Goal: Navigation & Orientation: Find specific page/section

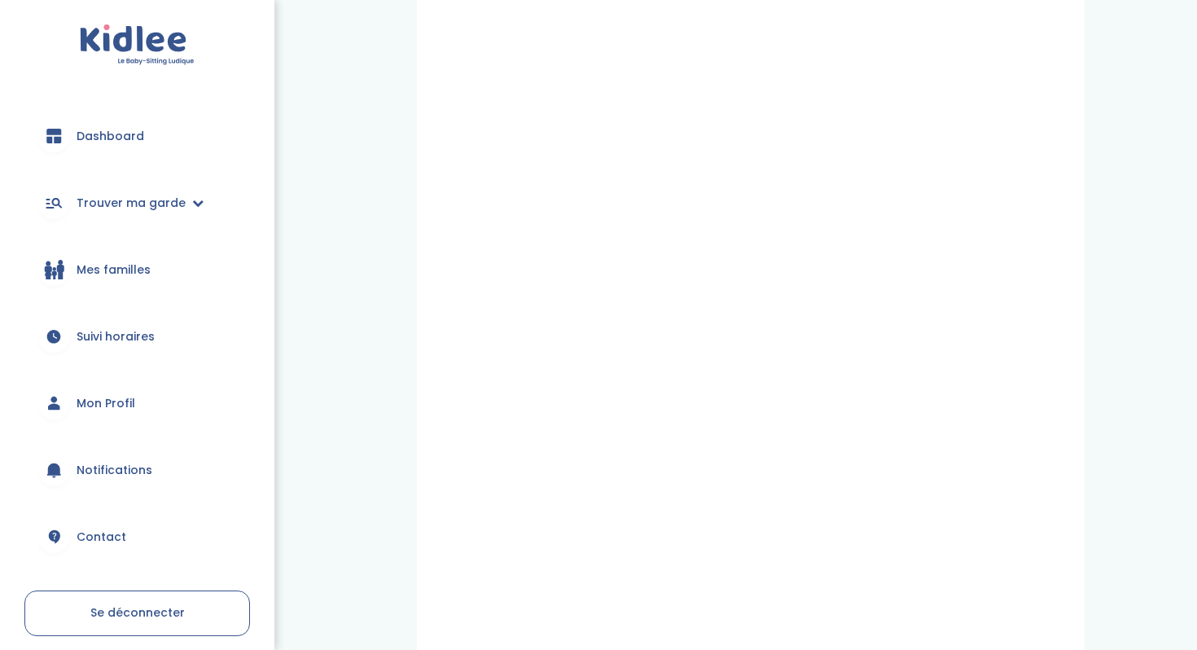
scroll to position [147, 0]
click at [56, 405] on icon at bounding box center [53, 407] width 11 height 7
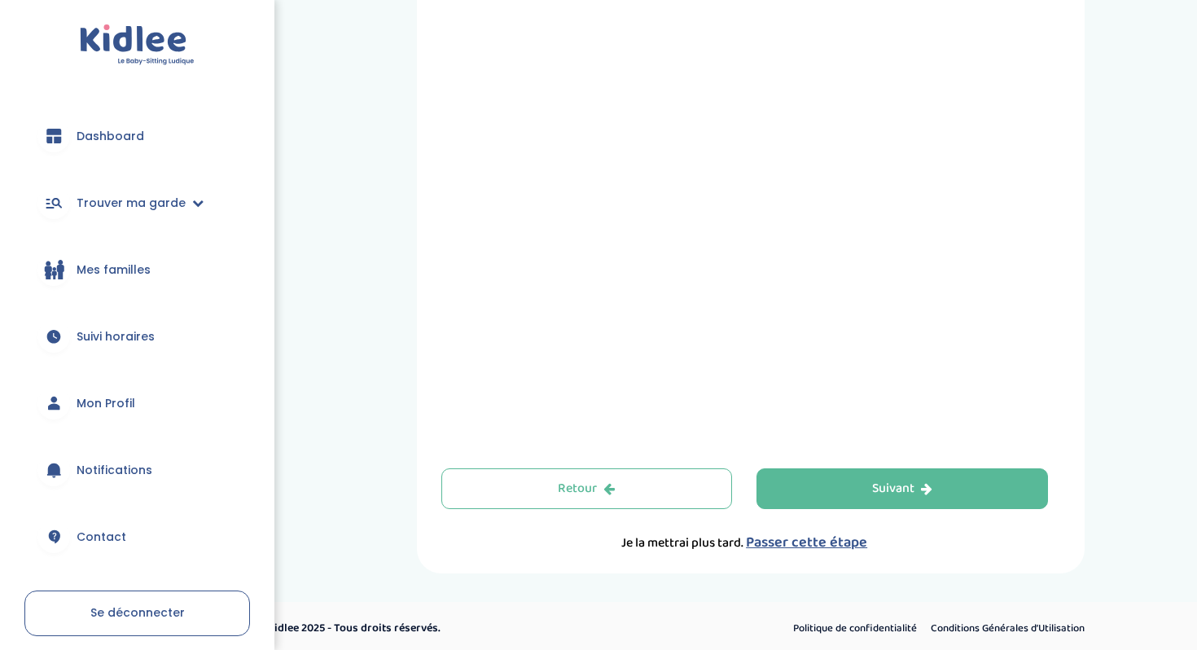
scroll to position [541, 0]
click at [807, 544] on span "Passer cette étape" at bounding box center [806, 540] width 121 height 23
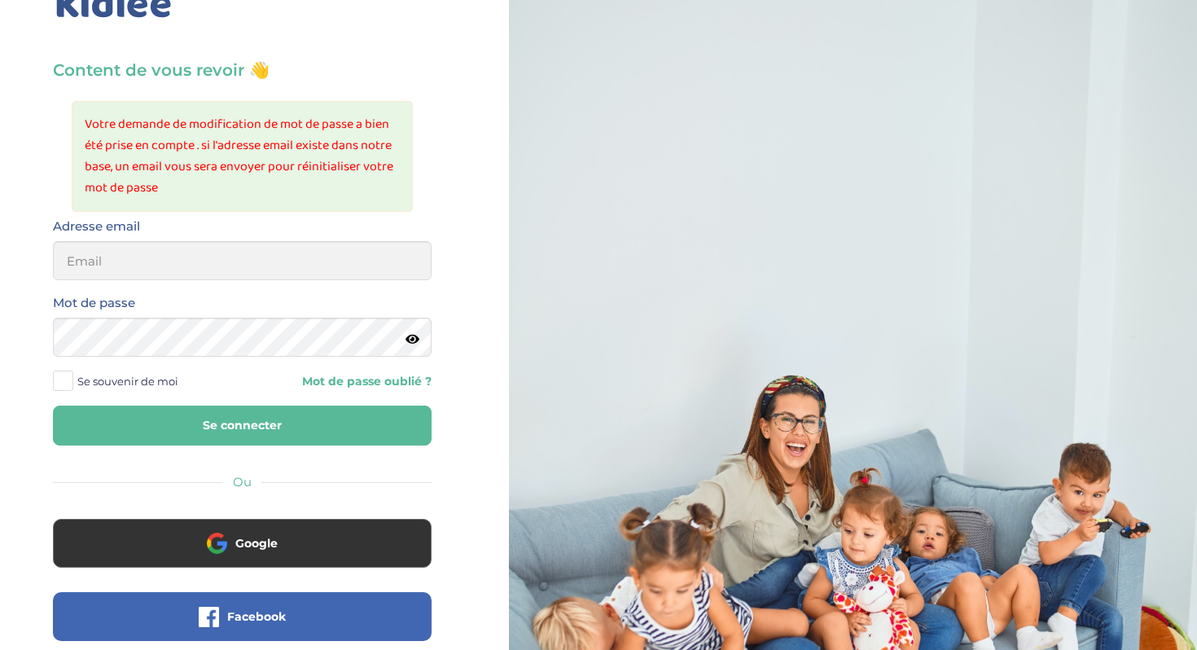
scroll to position [80, 0]
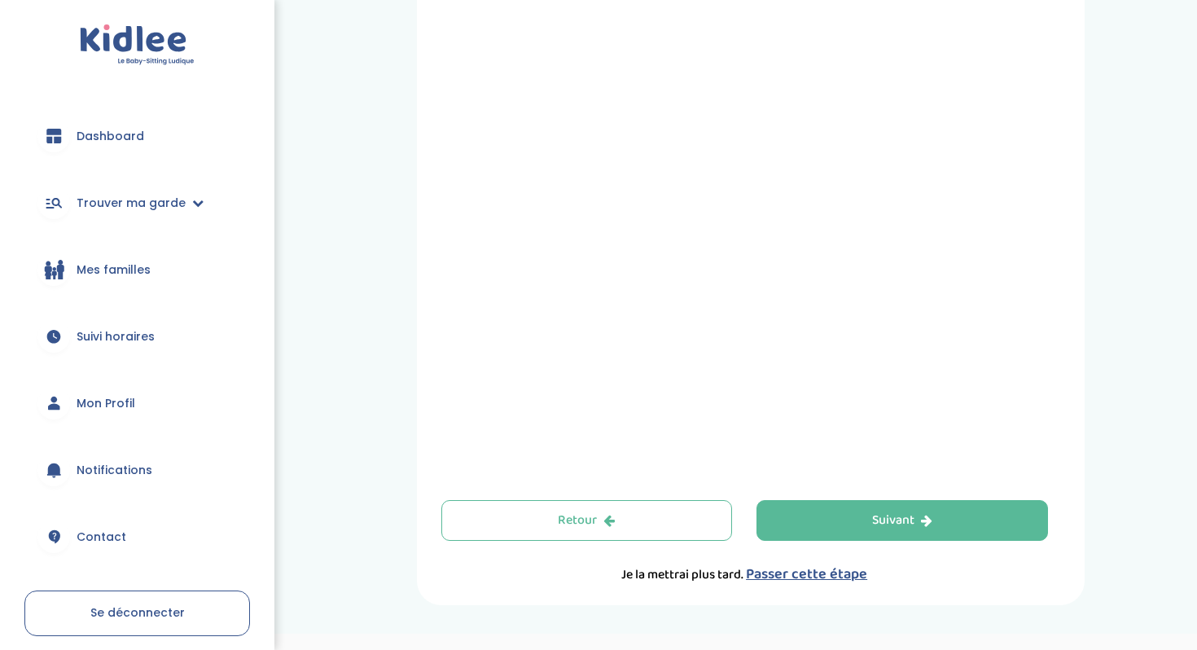
scroll to position [528, 0]
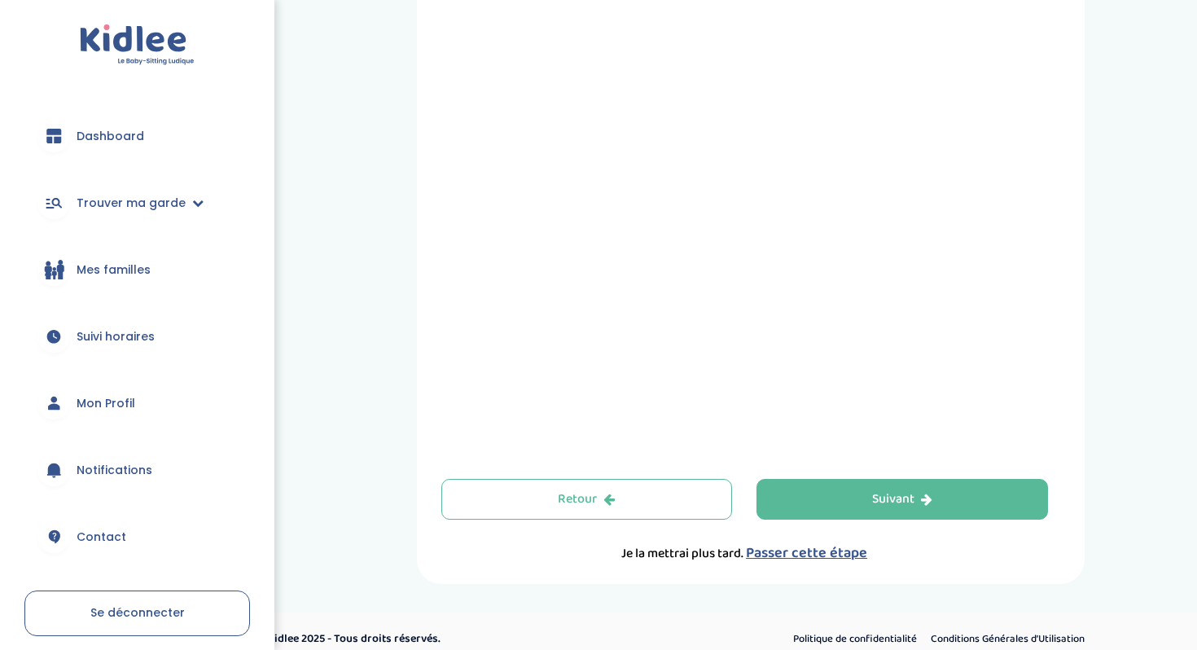
click at [786, 556] on span "Passer cette étape" at bounding box center [806, 552] width 121 height 23
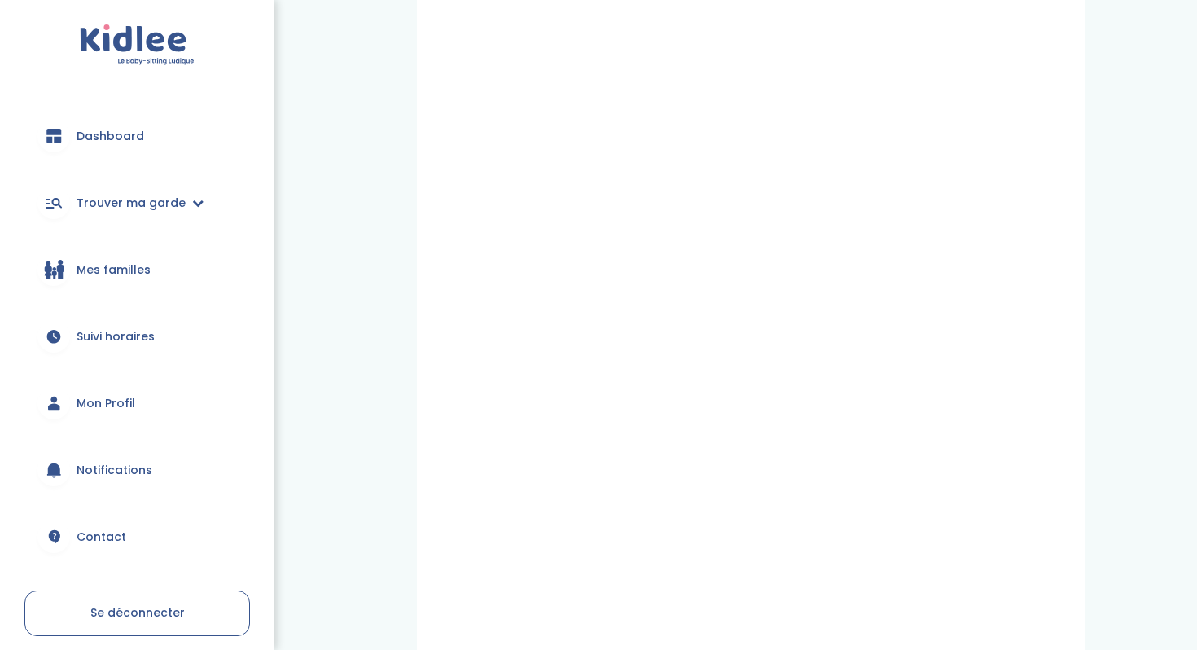
scroll to position [283, 0]
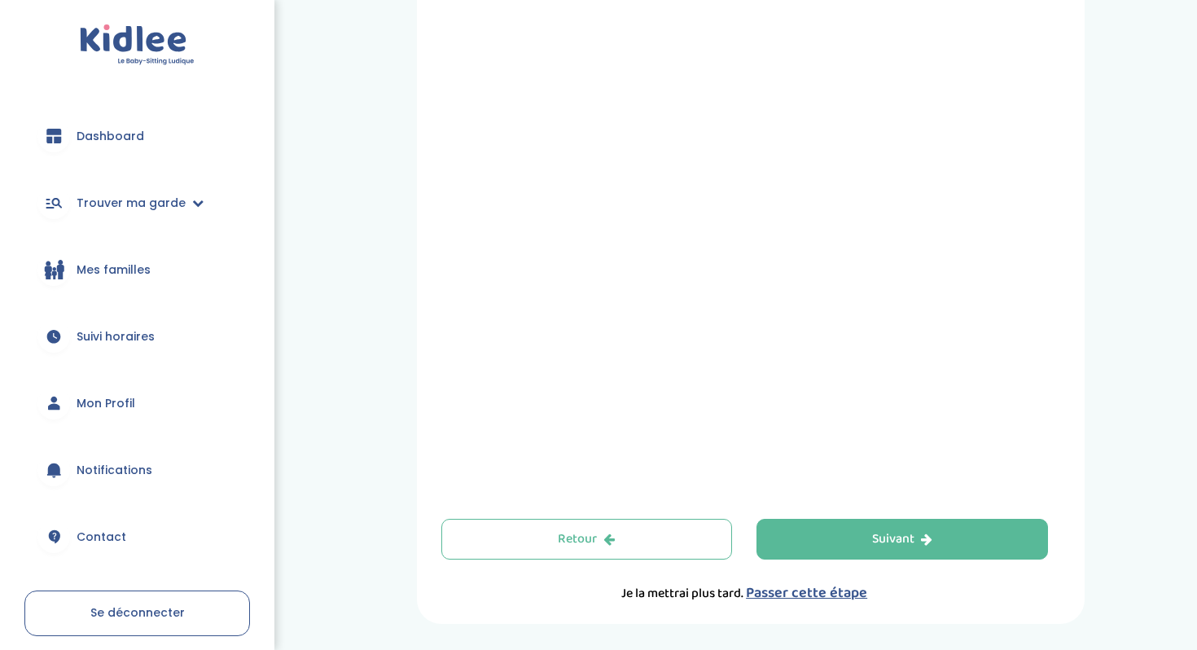
scroll to position [511, 0]
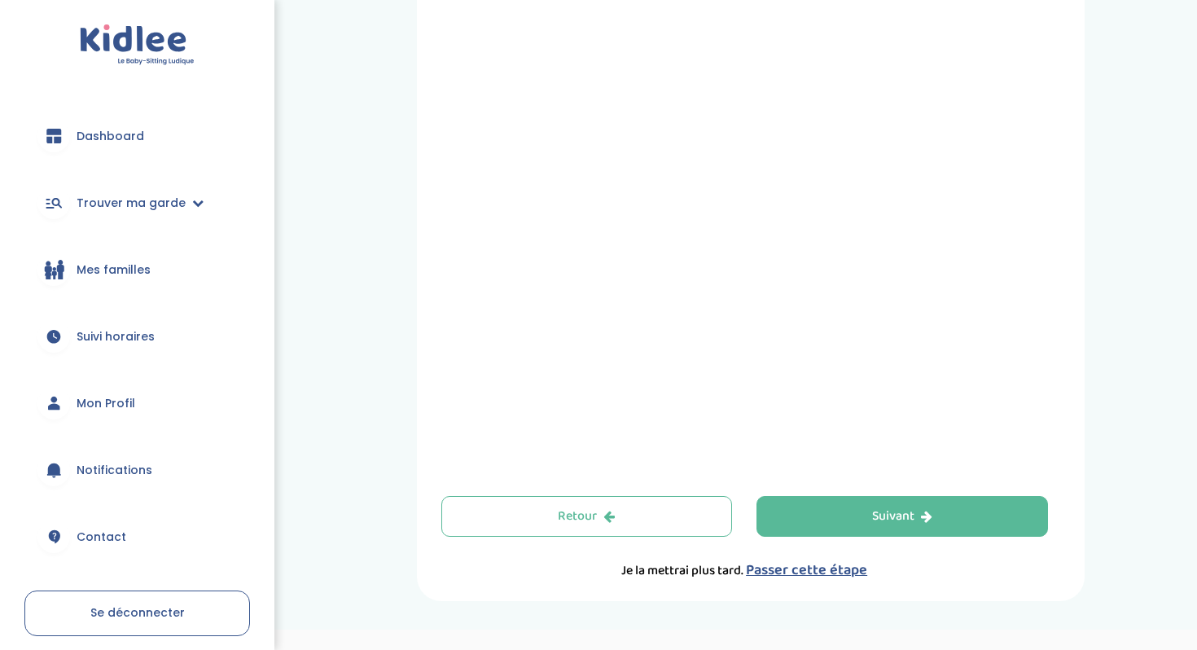
click at [77, 405] on span "Mon Profil" at bounding box center [106, 403] width 59 height 17
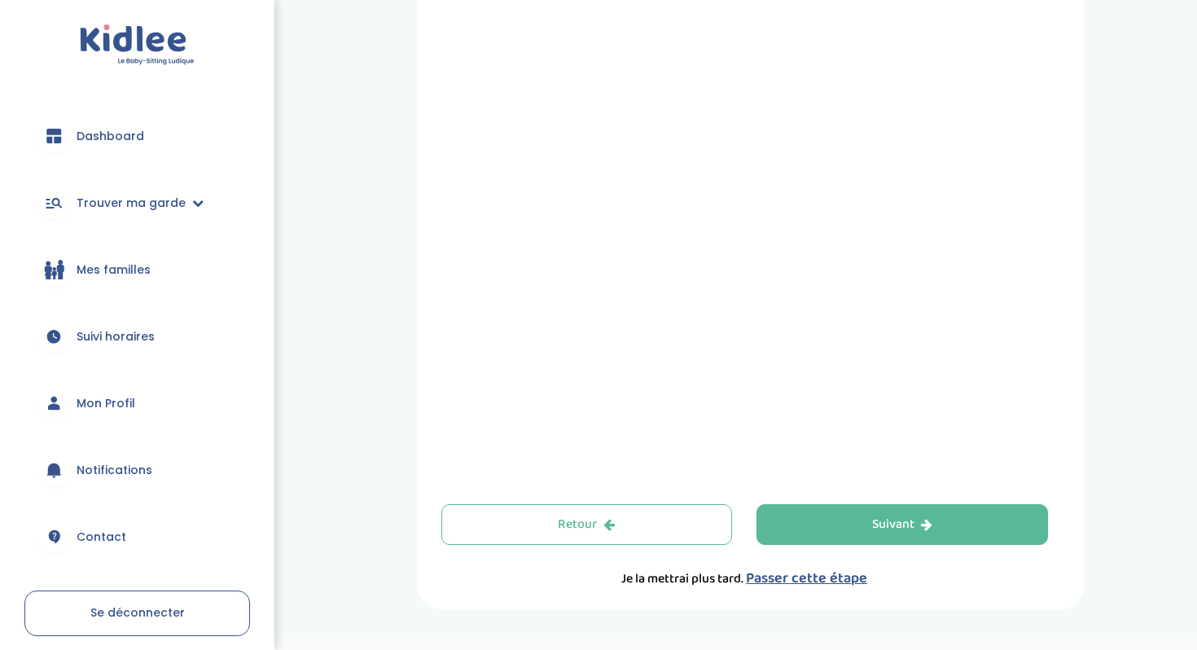
scroll to position [525, 0]
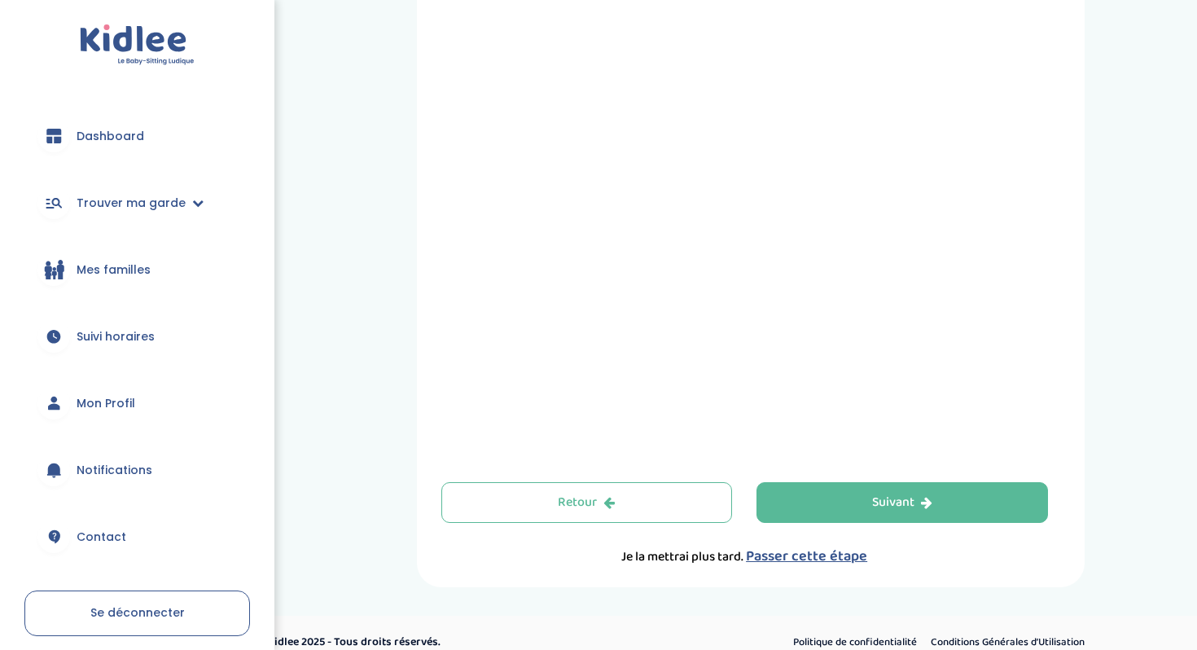
click at [780, 561] on span "Passer cette étape" at bounding box center [806, 556] width 121 height 23
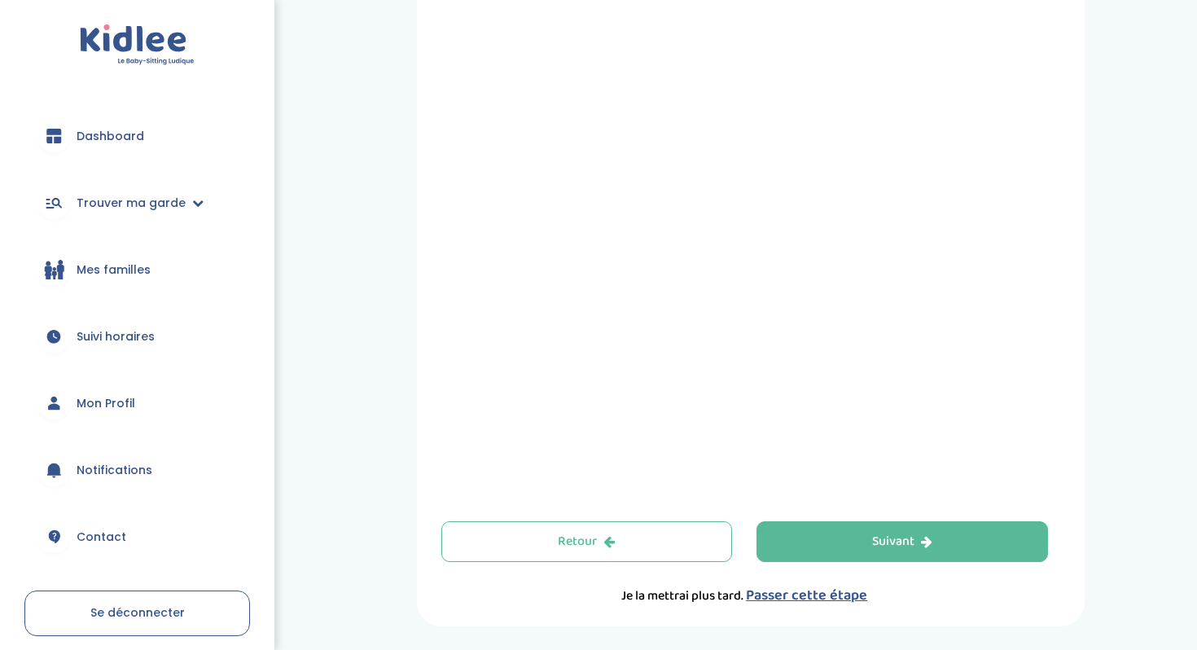
scroll to position [497, 0]
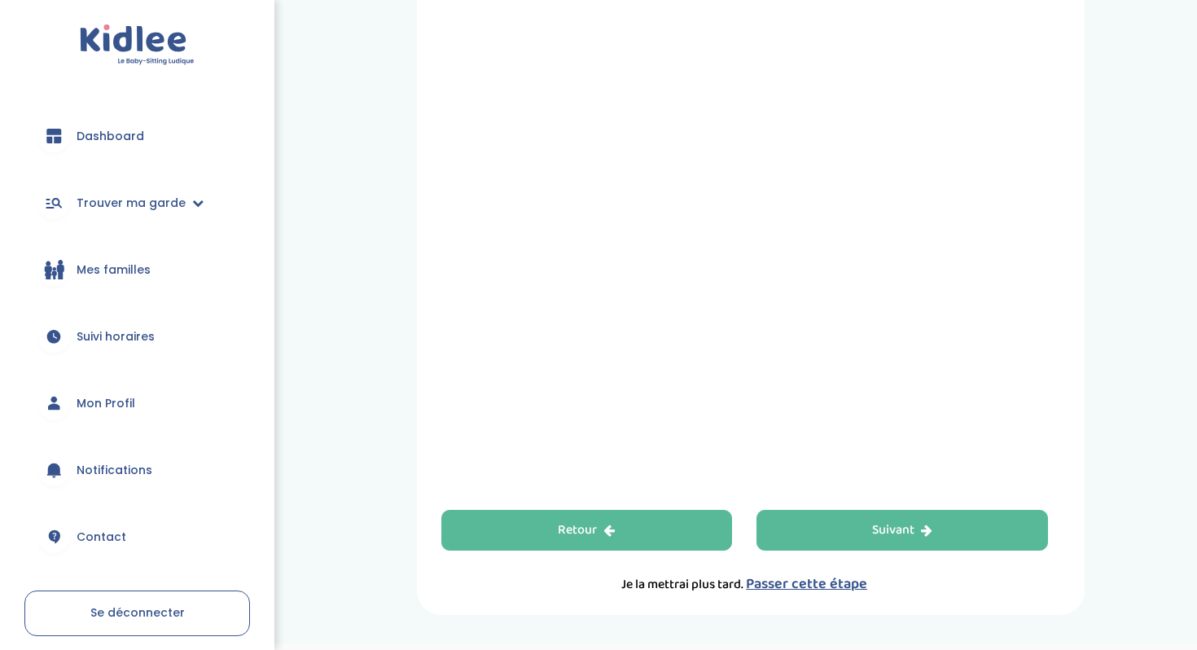
click at [677, 544] on button "Retour" at bounding box center [586, 530] width 291 height 41
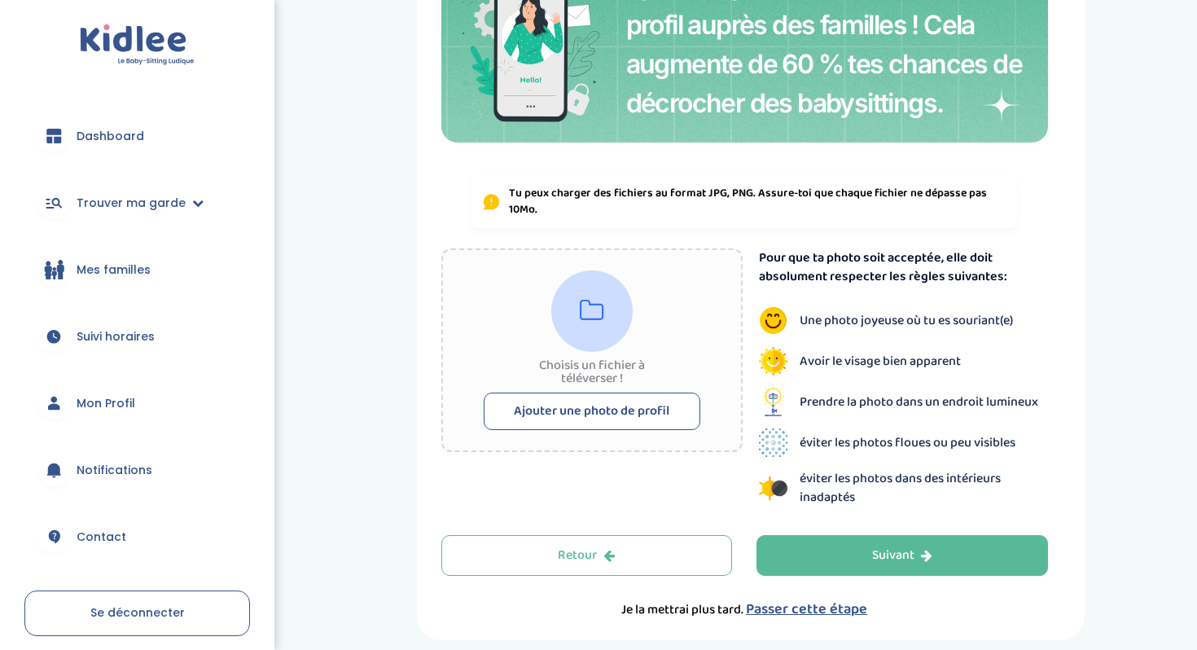
scroll to position [199, 0]
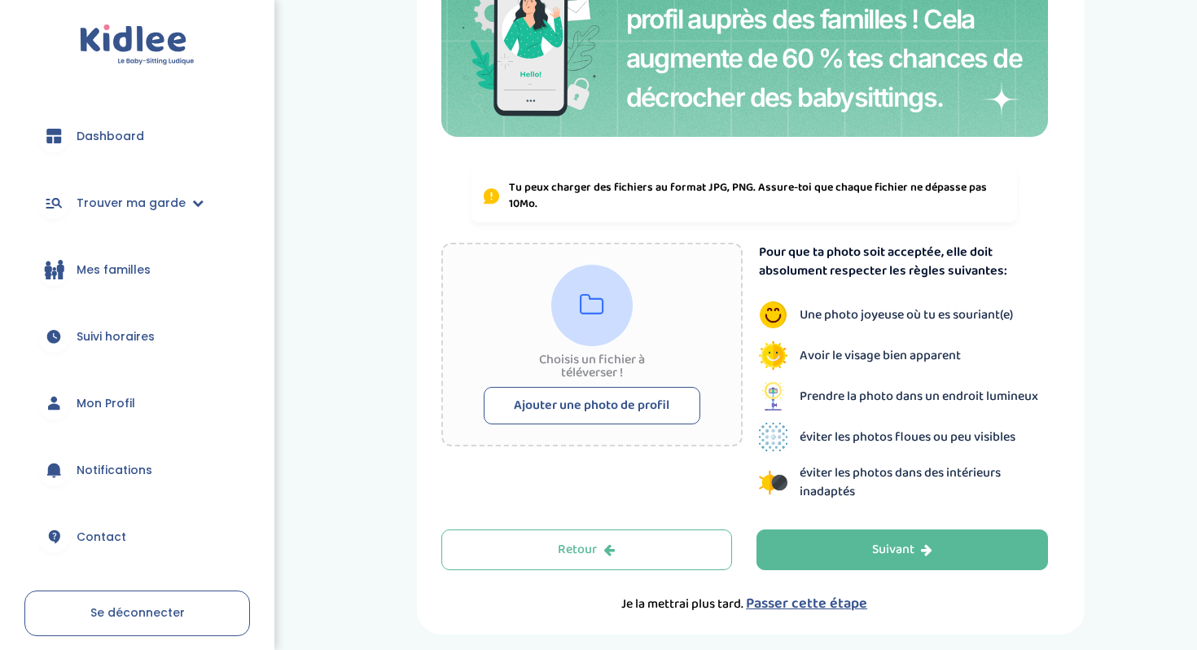
click at [143, 402] on link "Mon Profil" at bounding box center [137, 403] width 226 height 59
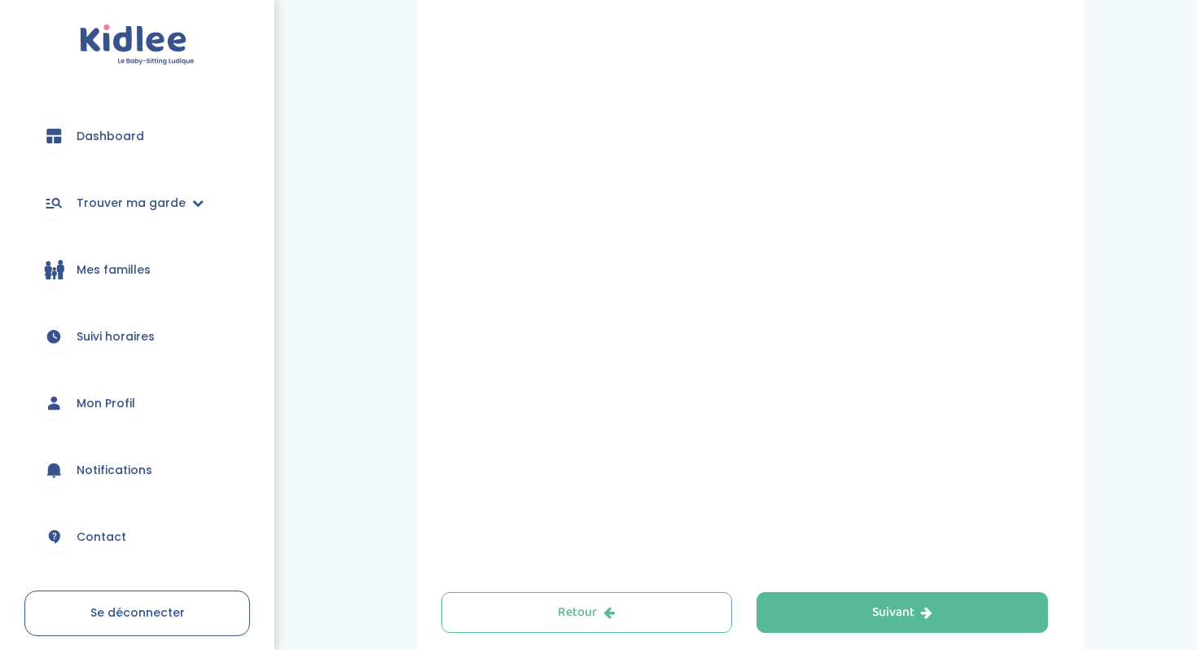
scroll to position [543, 0]
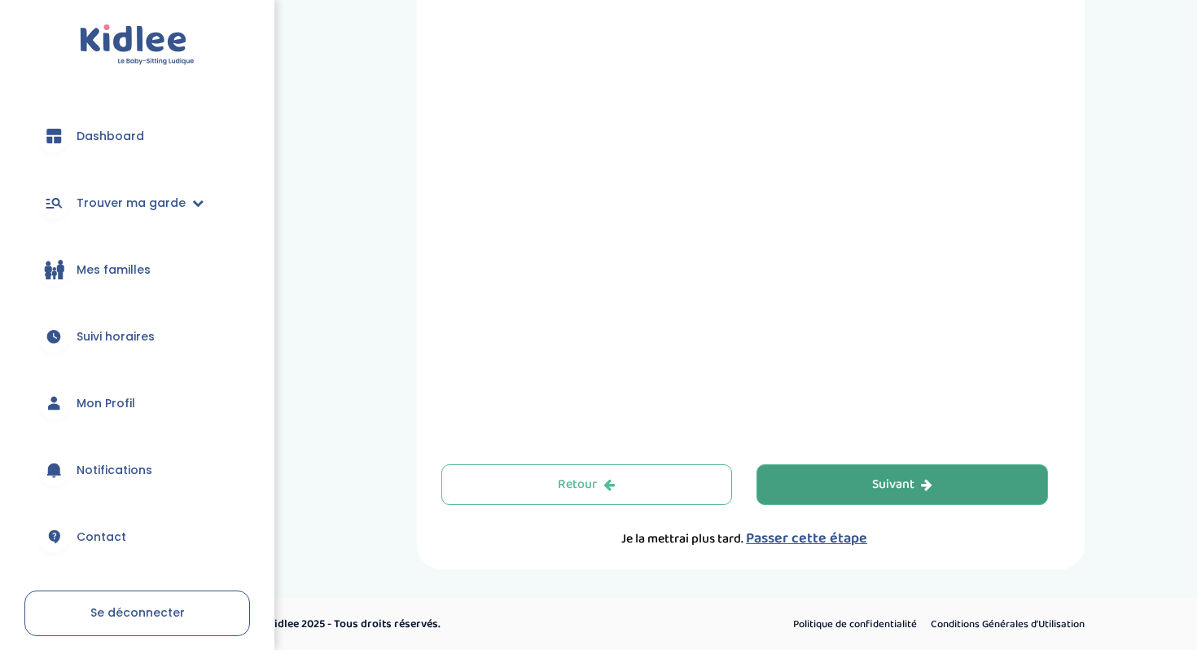
click at [836, 487] on button "Suivant" at bounding box center [901, 484] width 291 height 41
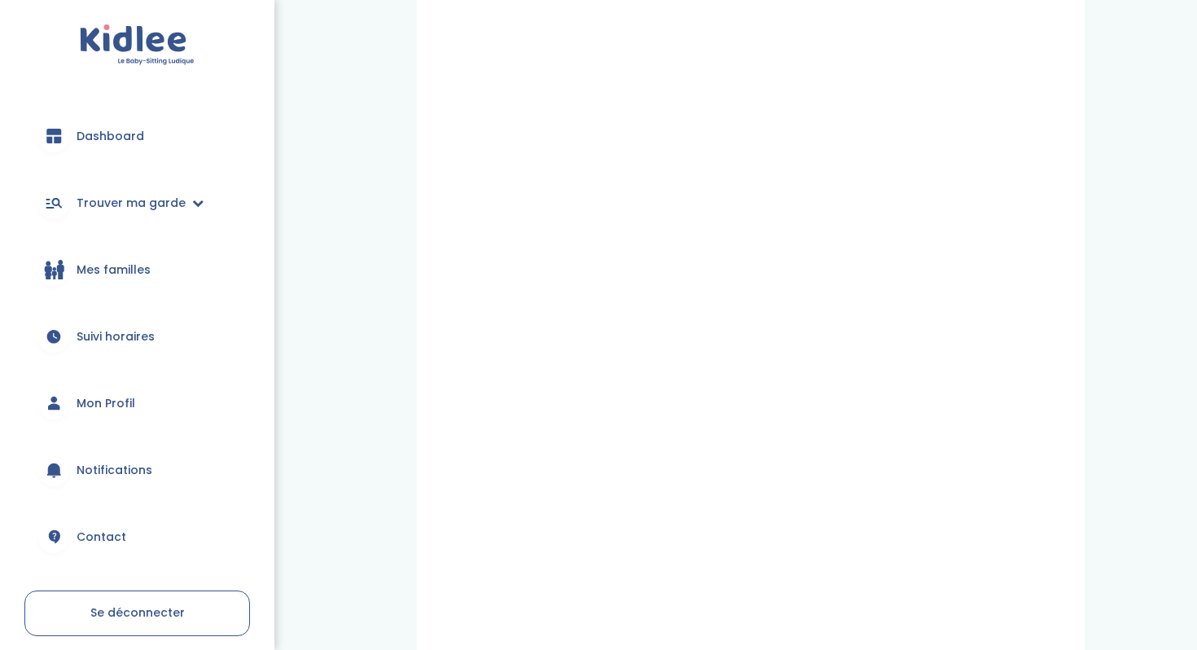
scroll to position [543, 0]
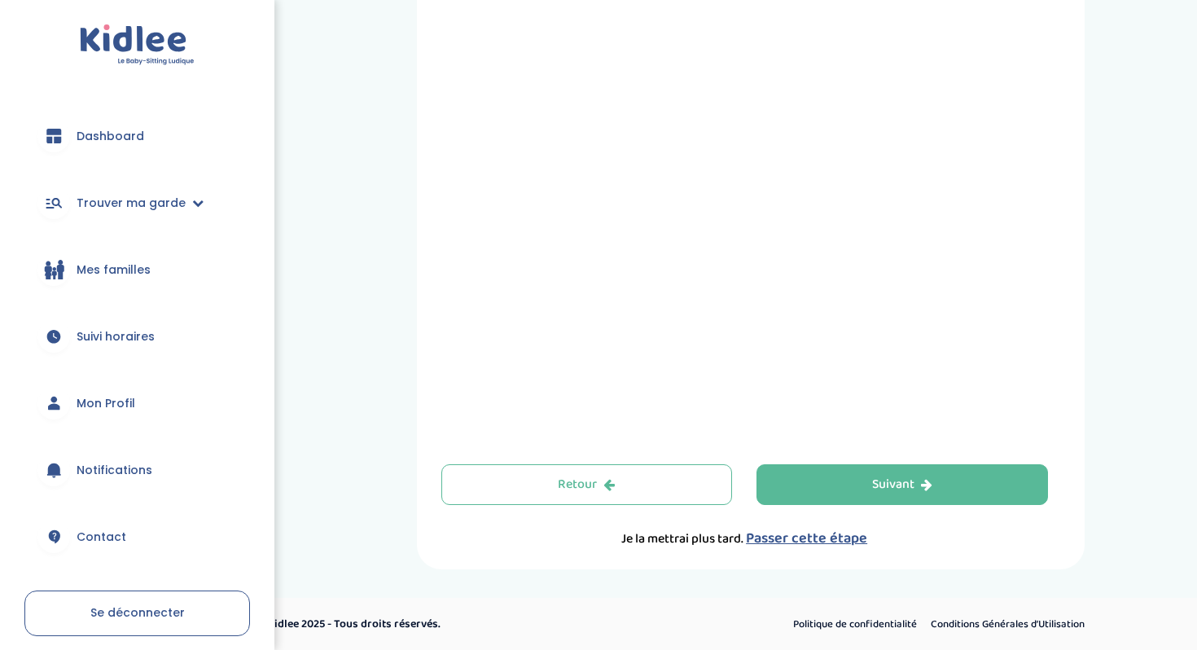
click at [834, 542] on span "Passer cette étape" at bounding box center [806, 538] width 121 height 23
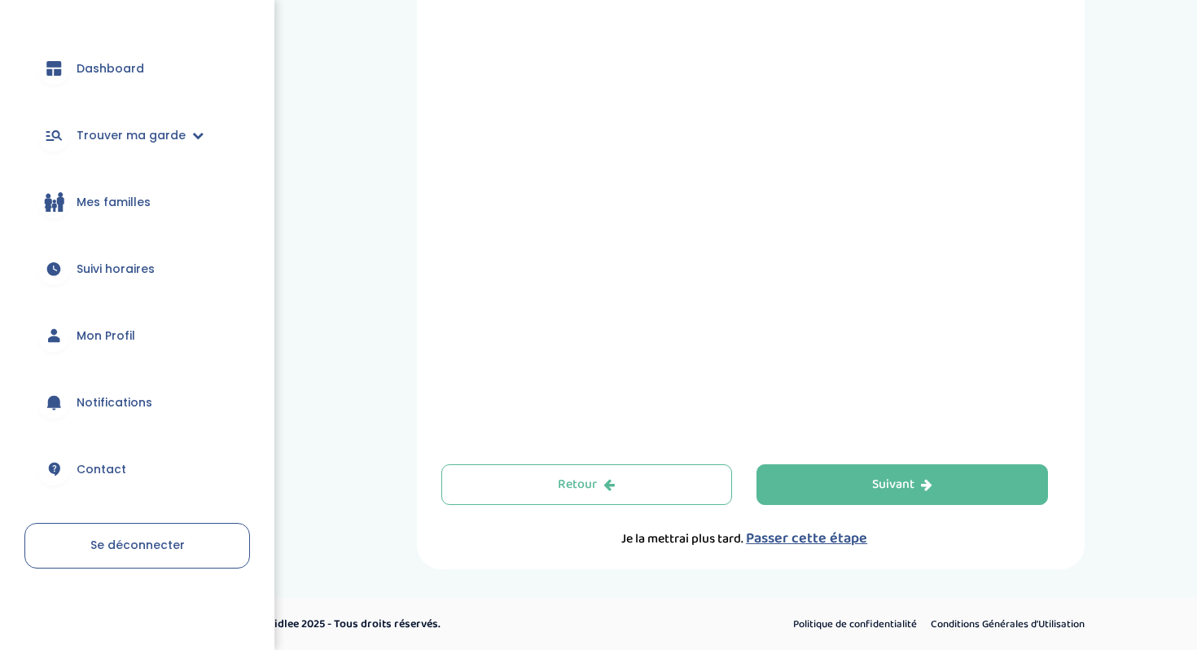
click at [112, 470] on span "Contact" at bounding box center [102, 469] width 50 height 17
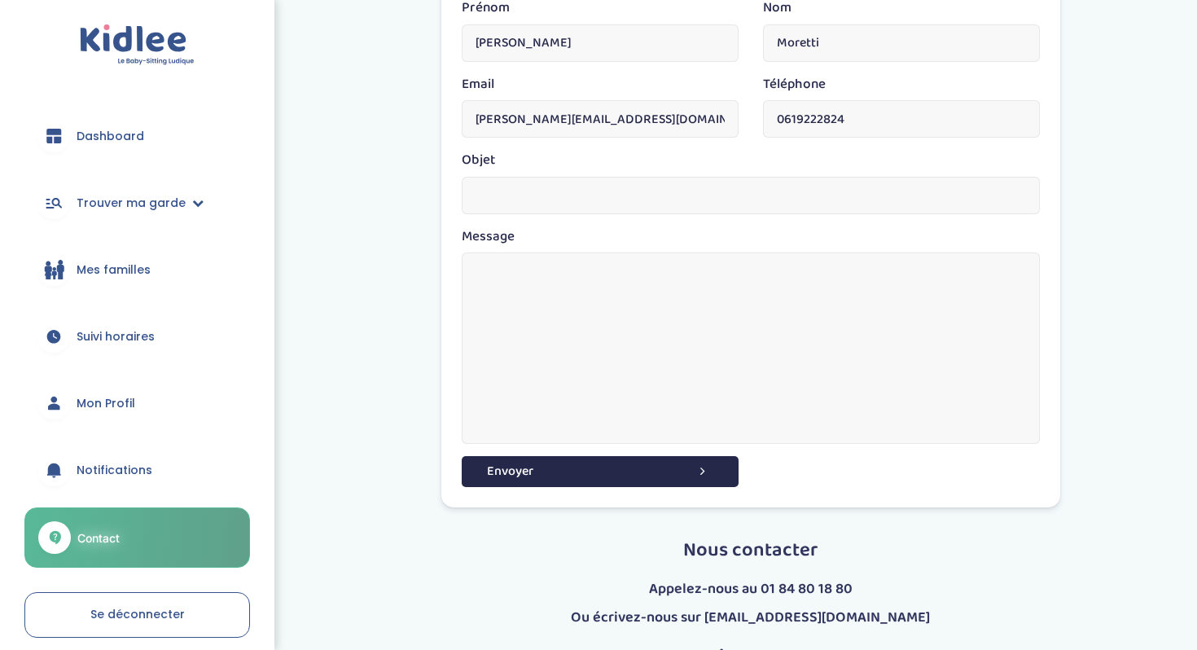
scroll to position [366, 0]
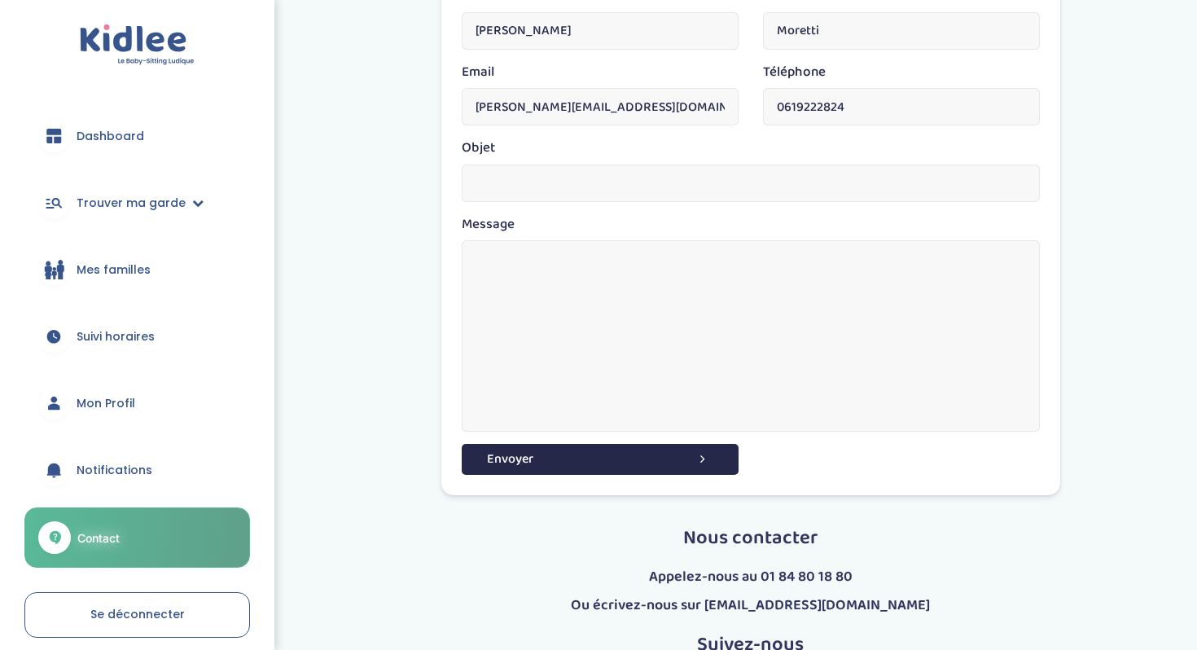
click at [119, 470] on span "Notifications" at bounding box center [115, 470] width 76 height 17
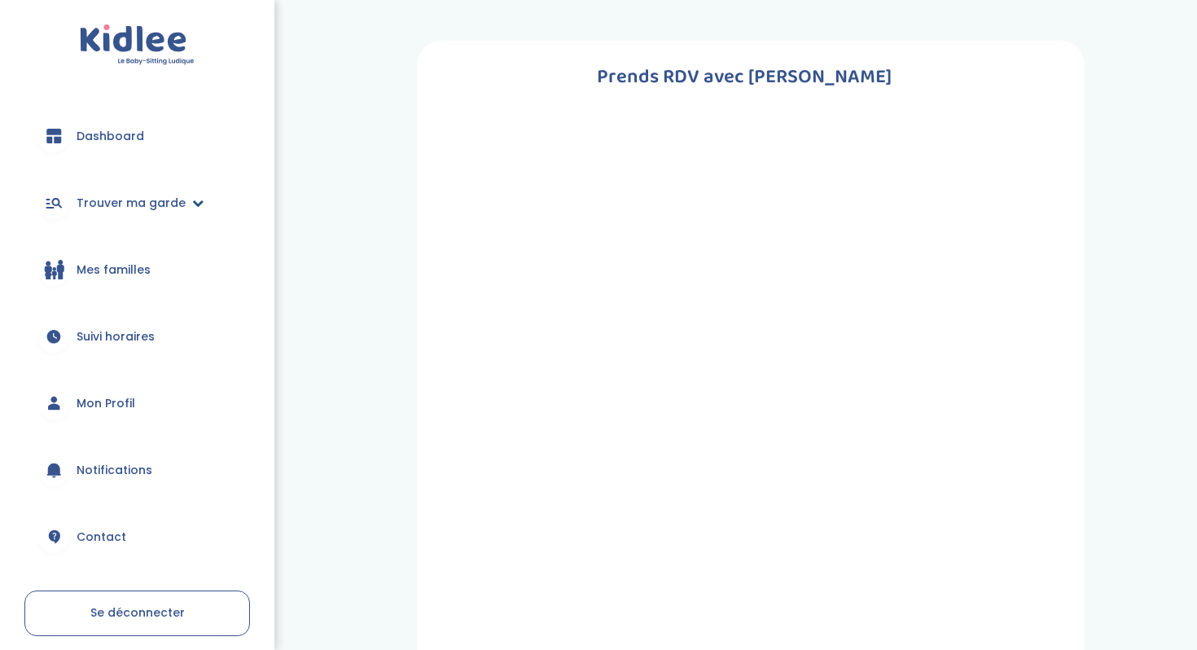
click at [195, 204] on icon at bounding box center [197, 202] width 11 height 11
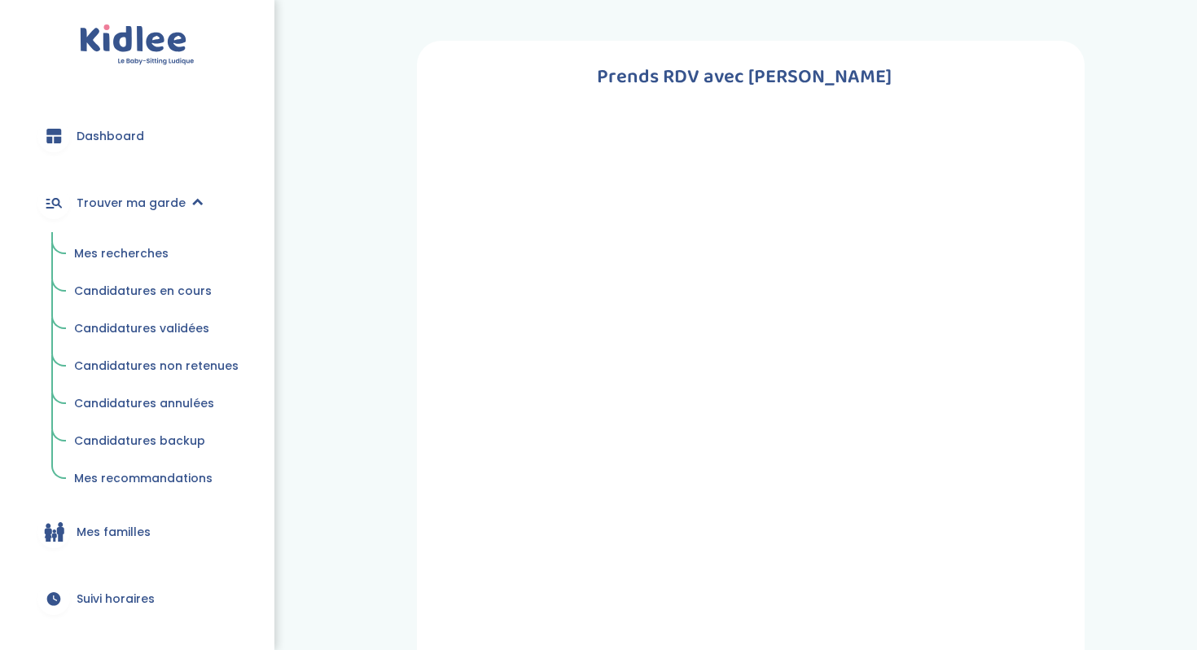
click at [141, 253] on span "Mes recherches" at bounding box center [121, 253] width 94 height 16
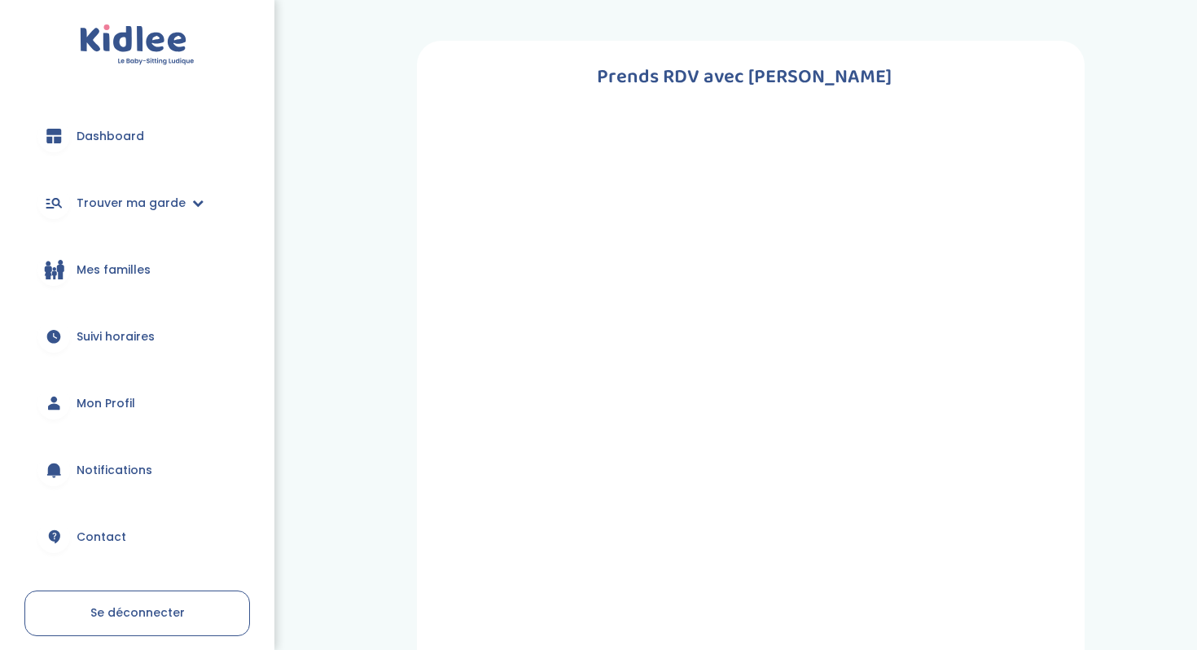
click at [111, 131] on span "Dashboard" at bounding box center [111, 136] width 68 height 17
